Goal: Navigation & Orientation: Find specific page/section

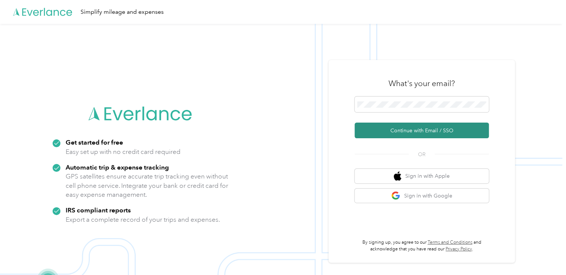
click at [414, 133] on button "Continue with Email / SSO" at bounding box center [421, 131] width 134 height 16
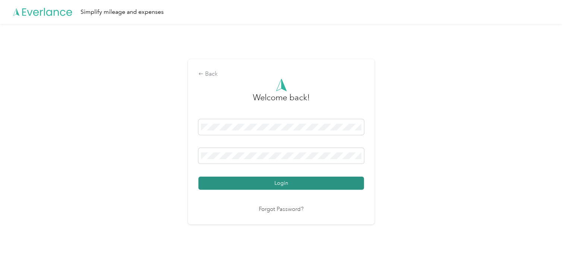
click at [281, 182] on button "Login" at bounding box center [280, 183] width 165 height 13
